Goal: Navigation & Orientation: Find specific page/section

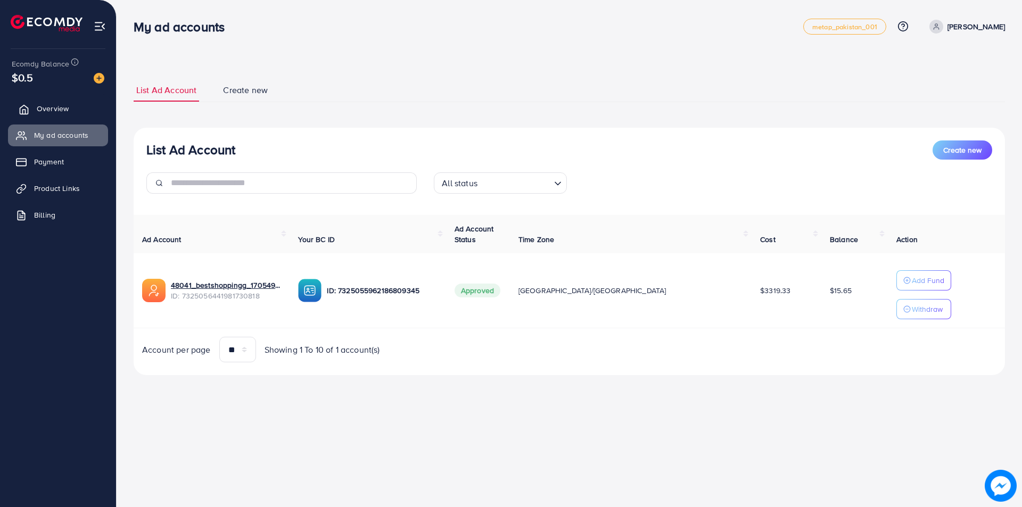
click at [61, 113] on span "Overview" at bounding box center [53, 108] width 32 height 11
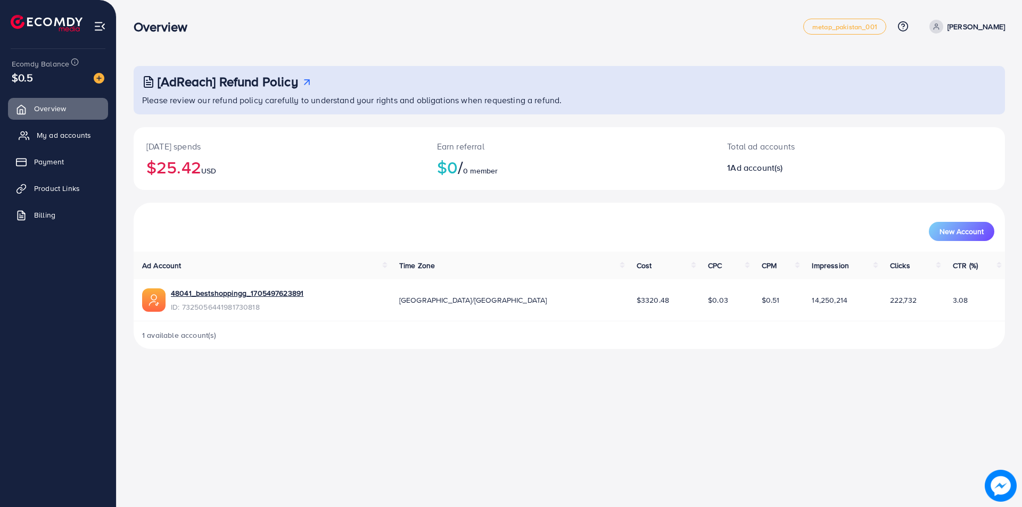
click at [58, 136] on span "My ad accounts" at bounding box center [64, 135] width 54 height 11
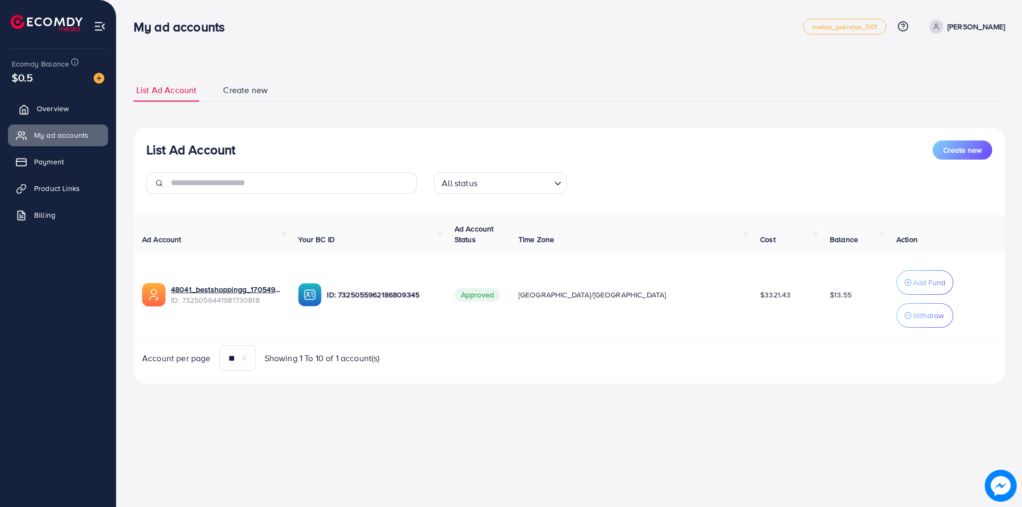
click at [47, 110] on span "Overview" at bounding box center [53, 108] width 32 height 11
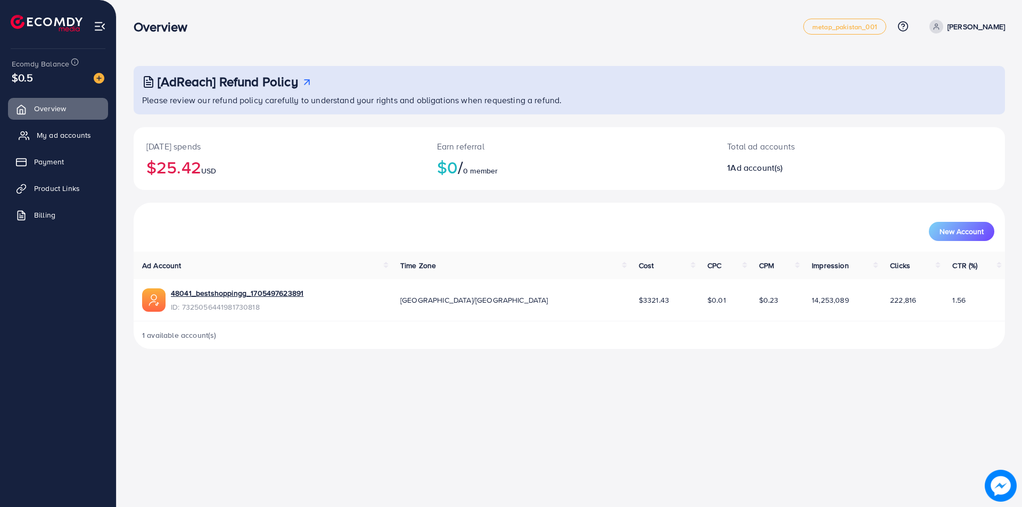
click at [43, 129] on link "My ad accounts" at bounding box center [58, 135] width 100 height 21
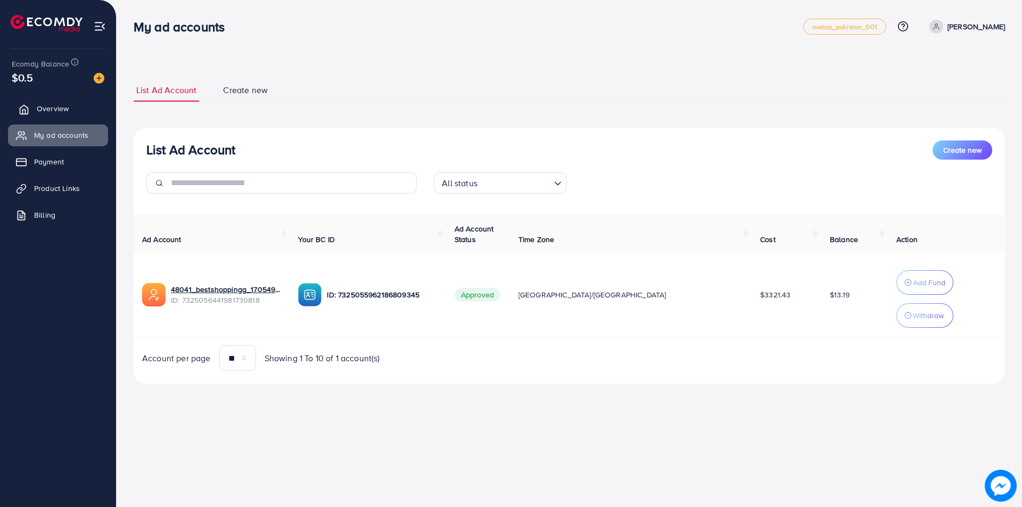
click at [55, 101] on link "Overview" at bounding box center [58, 108] width 100 height 21
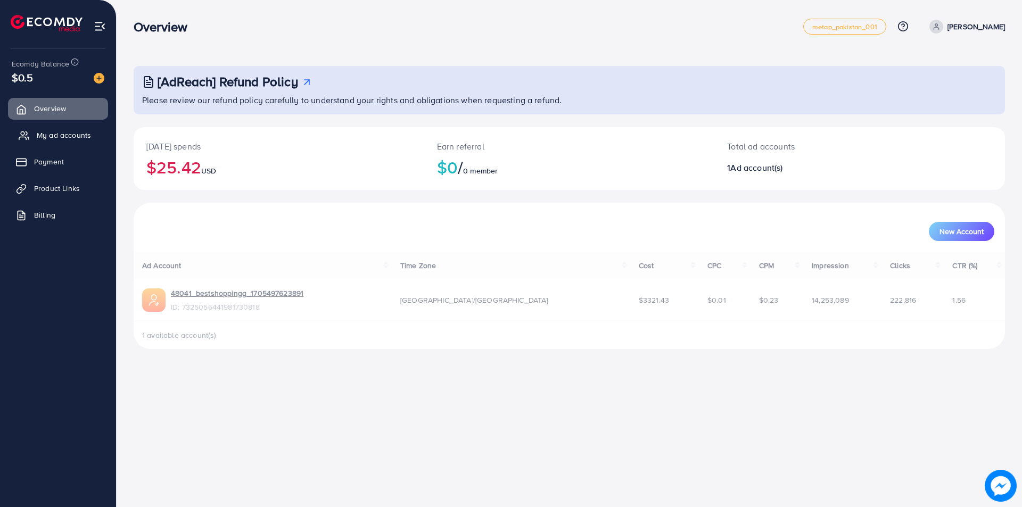
click at [47, 127] on link "My ad accounts" at bounding box center [58, 135] width 100 height 21
